Goal: Task Accomplishment & Management: Complete application form

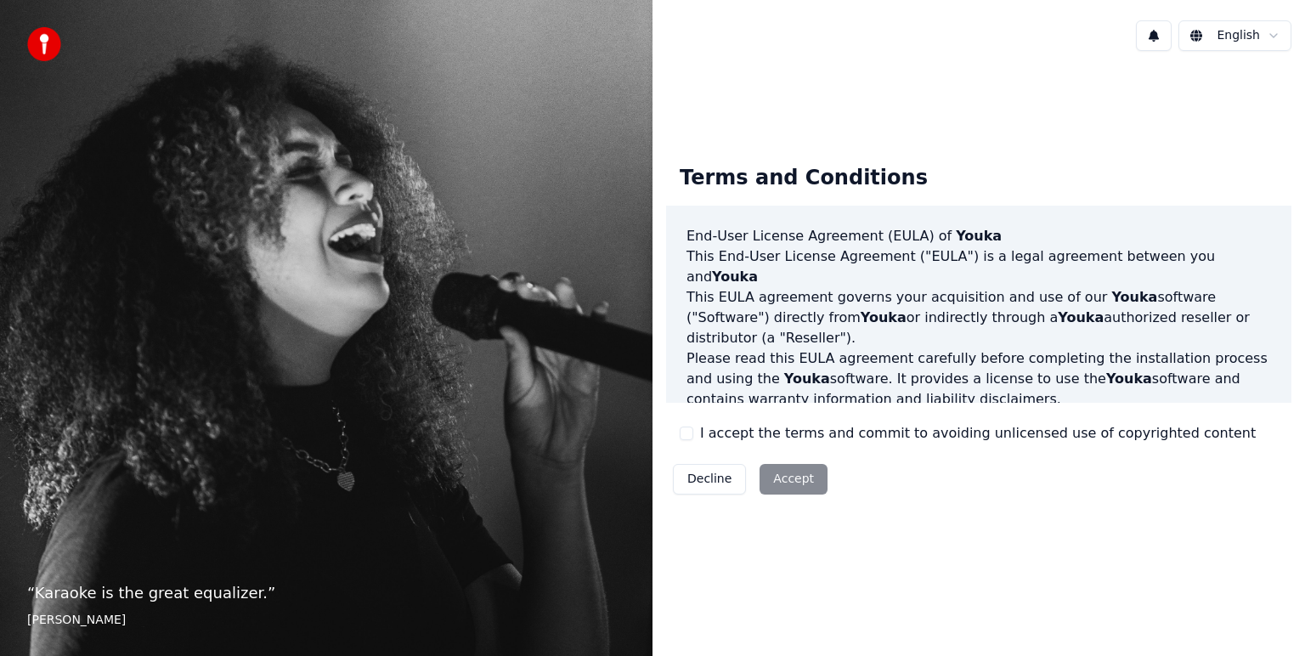
click at [683, 433] on button "I accept the terms and commit to avoiding unlicensed use of copyrighted content" at bounding box center [687, 434] width 14 height 14
click at [779, 478] on button "Accept" at bounding box center [794, 479] width 68 height 31
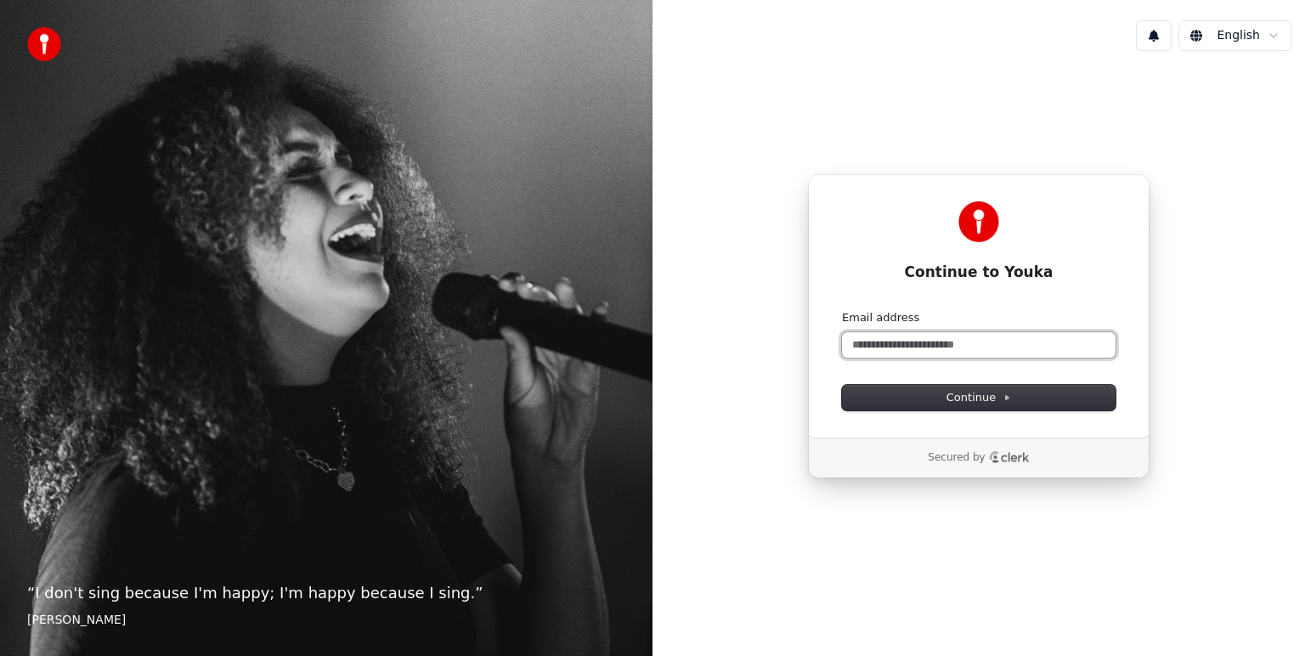
click at [962, 340] on input "Email address" at bounding box center [979, 344] width 274 height 25
click at [1223, 47] on html "“ I don't sing because I'm happy; I'm happy because I sing. ” [PERSON_NAME] [PE…" at bounding box center [652, 328] width 1305 height 656
